Goal: Information Seeking & Learning: Learn about a topic

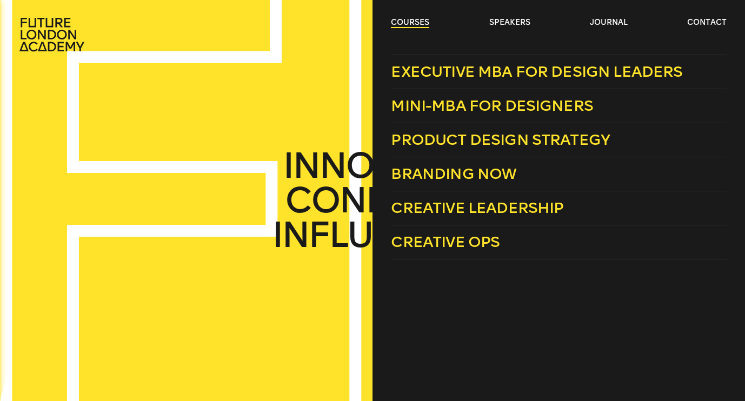
click at [415, 22] on link "courses" at bounding box center [410, 22] width 38 height 11
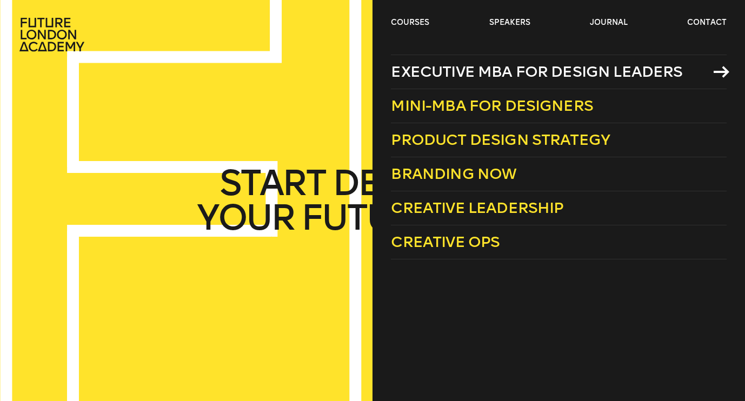
click at [433, 68] on span "Executive MBA for Design Leaders" at bounding box center [536, 72] width 291 height 18
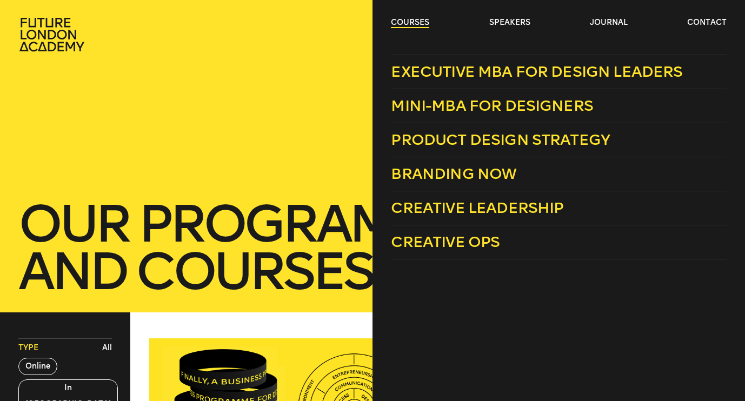
click at [415, 22] on link "courses" at bounding box center [410, 22] width 38 height 11
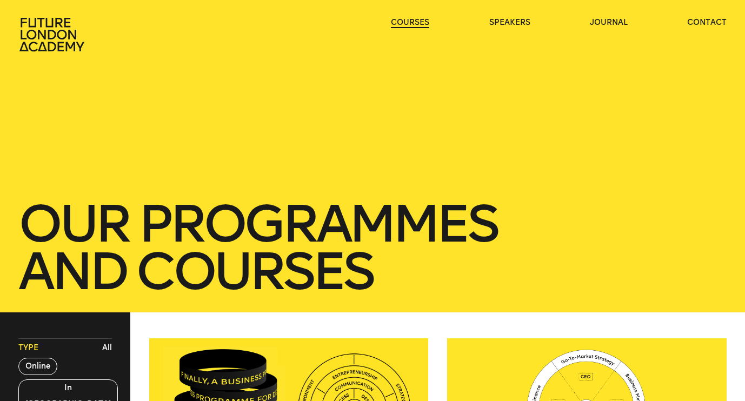
click at [415, 22] on link "courses" at bounding box center [410, 22] width 38 height 11
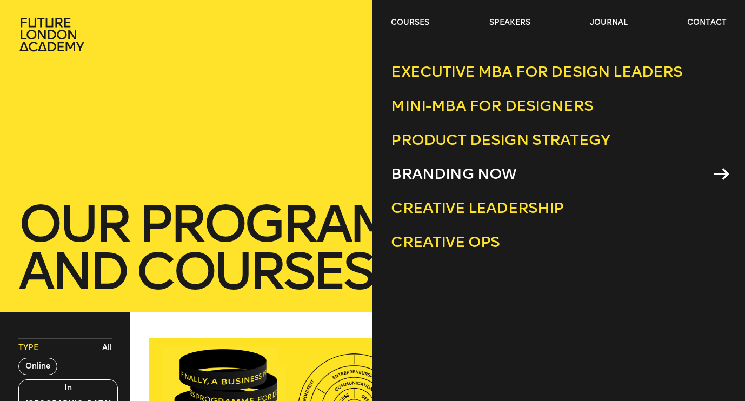
click at [439, 172] on span "Branding Now" at bounding box center [453, 174] width 125 height 18
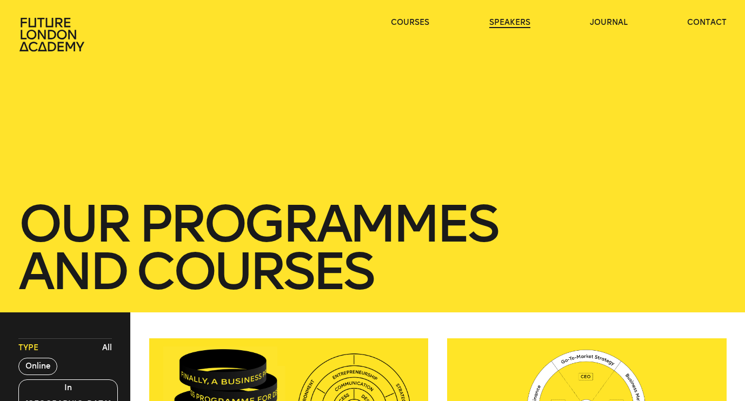
click at [515, 22] on link "speakers" at bounding box center [509, 22] width 41 height 11
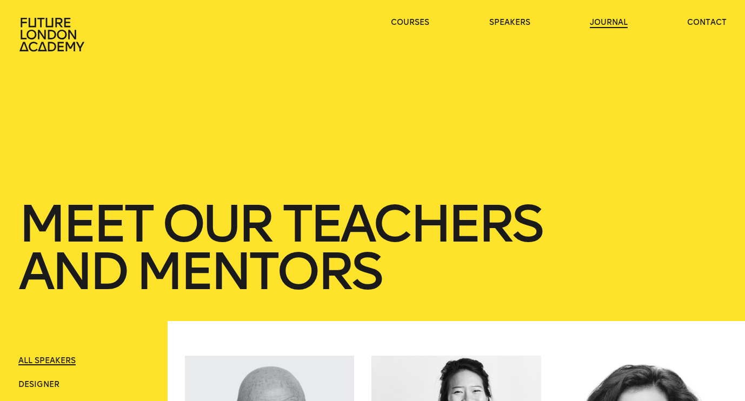
click at [599, 21] on link "journal" at bounding box center [609, 22] width 38 height 11
click at [603, 19] on link "journal" at bounding box center [609, 22] width 38 height 11
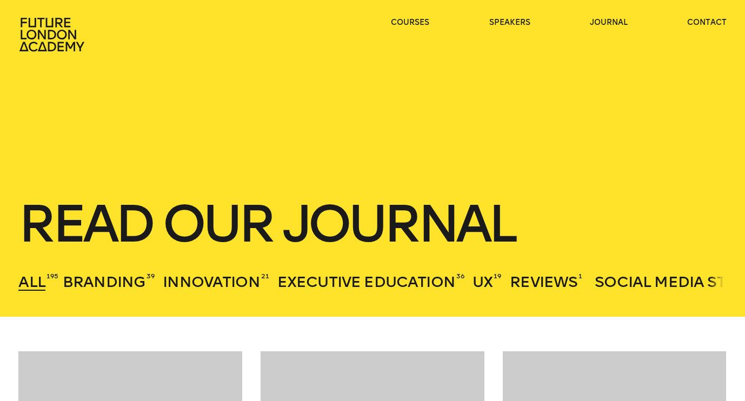
click at [67, 37] on icon at bounding box center [52, 34] width 69 height 35
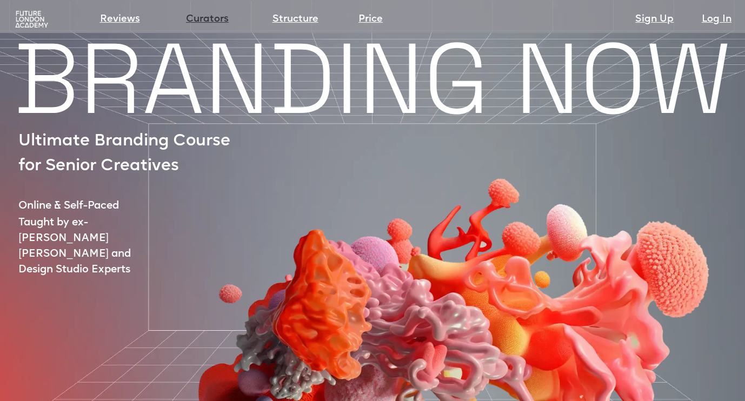
click at [213, 15] on link "Curators" at bounding box center [207, 19] width 43 height 15
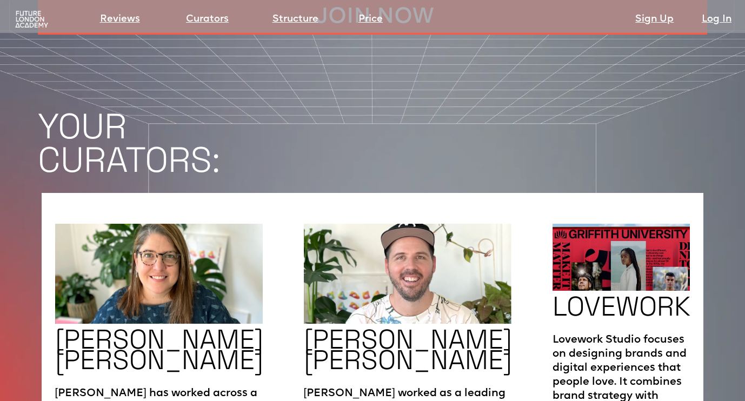
scroll to position [1607, 0]
